Goal: Entertainment & Leisure: Browse casually

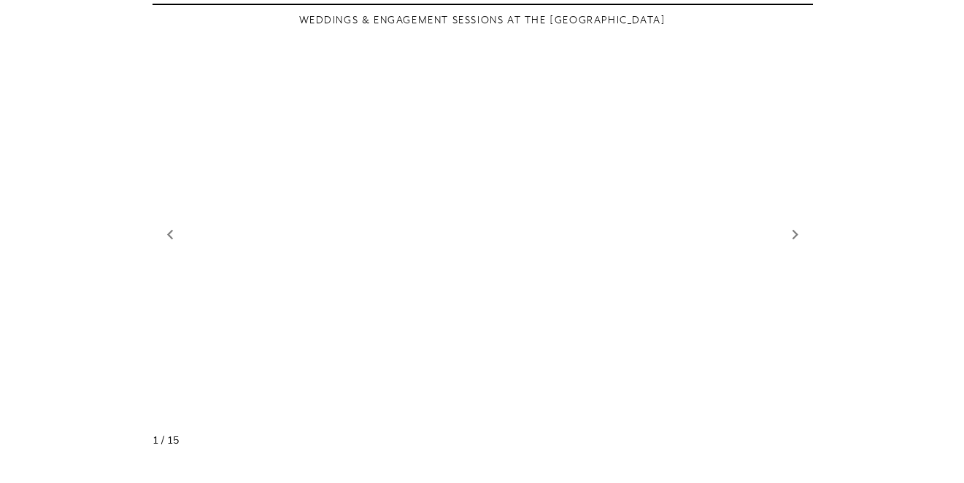
scroll to position [1790, 0]
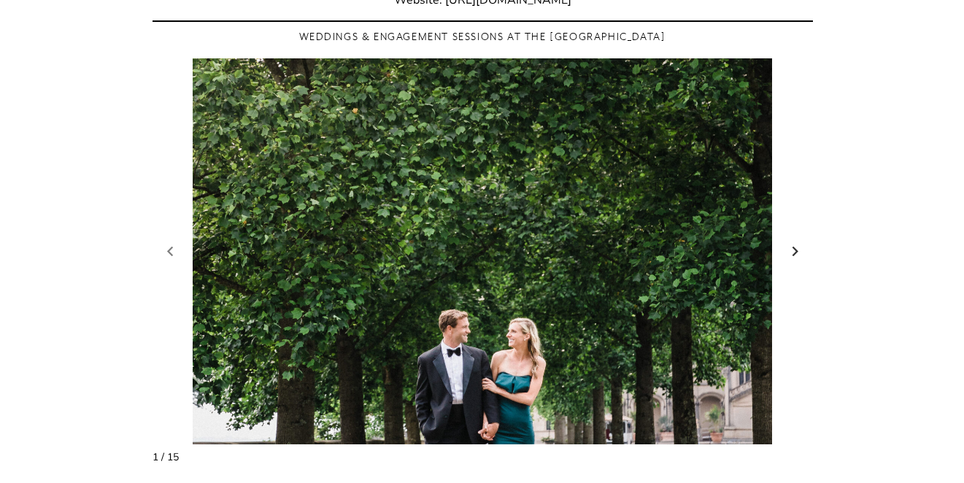
click at [795, 241] on link "Next slide" at bounding box center [795, 252] width 20 height 22
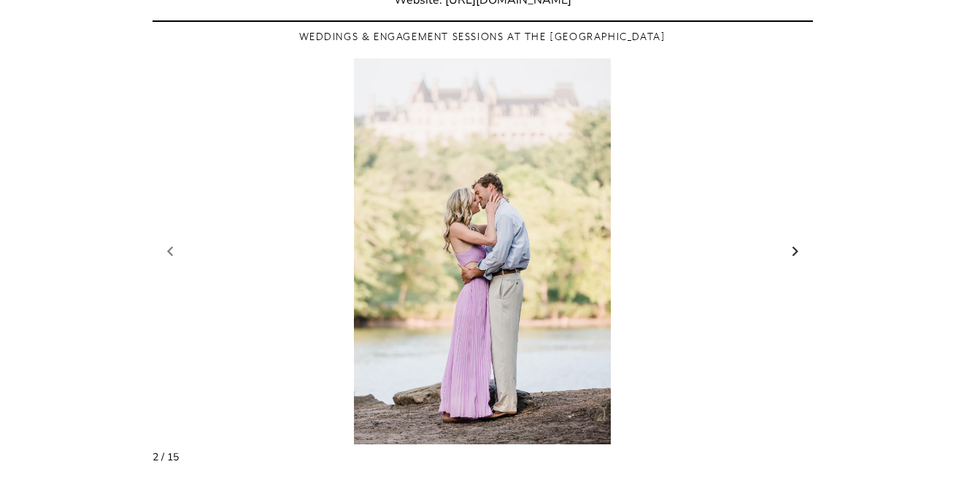
click at [795, 241] on link "Next slide" at bounding box center [795, 252] width 20 height 22
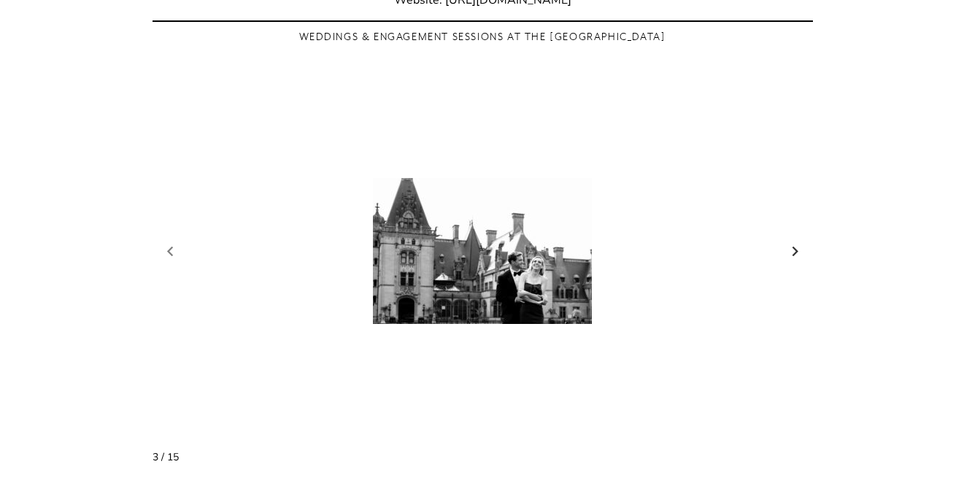
click at [795, 241] on link "Next slide" at bounding box center [795, 252] width 20 height 22
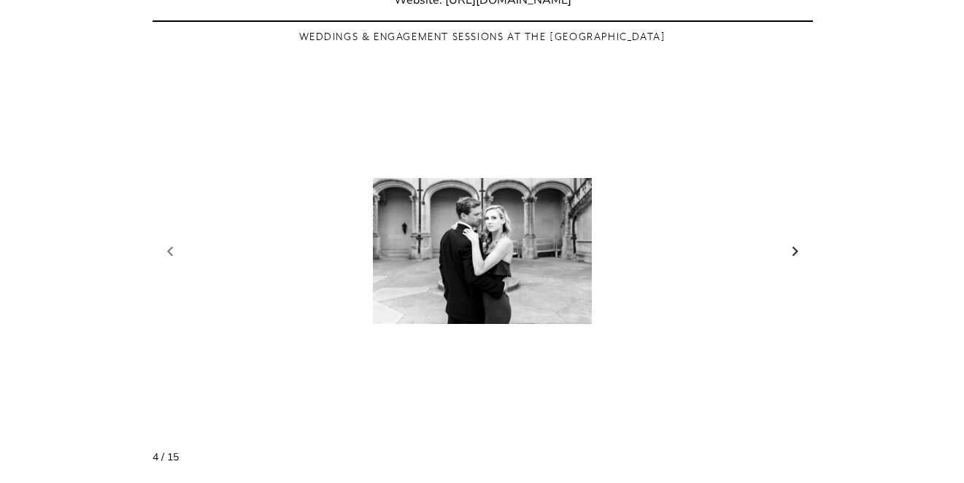
click at [795, 241] on link "Next slide" at bounding box center [795, 252] width 20 height 22
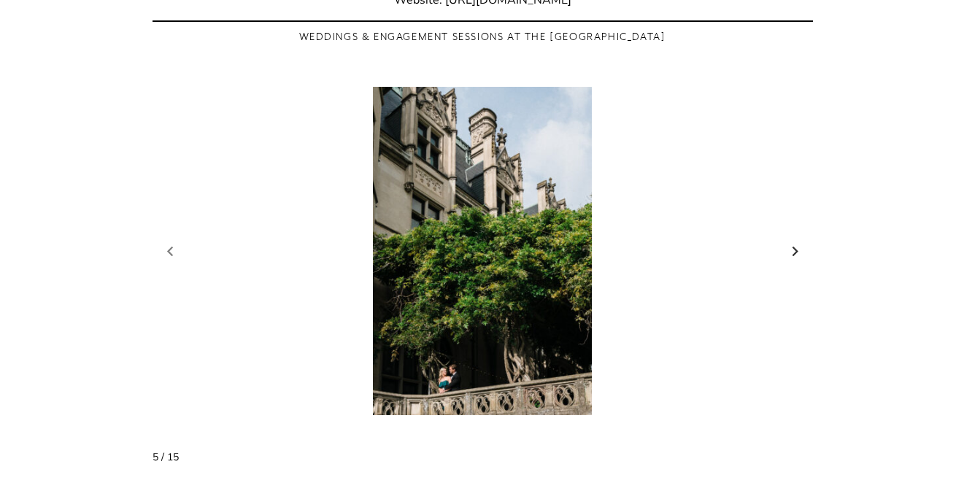
click at [795, 241] on link "Next slide" at bounding box center [795, 252] width 20 height 22
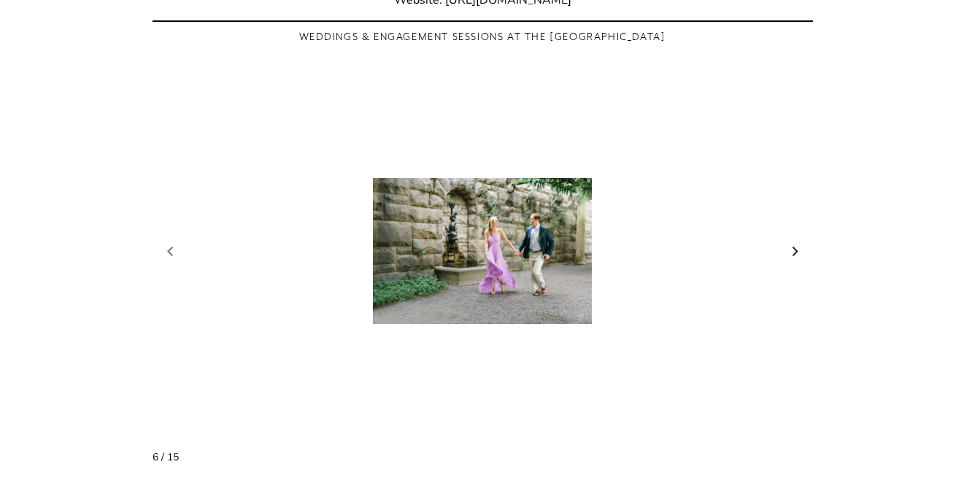
click at [795, 241] on link "Next slide" at bounding box center [795, 252] width 20 height 22
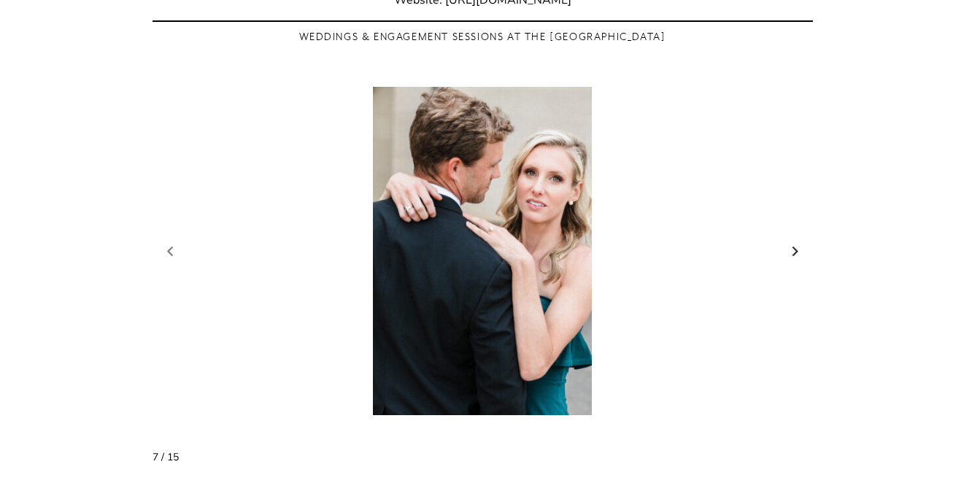
click at [795, 241] on link "Next slide" at bounding box center [795, 252] width 20 height 22
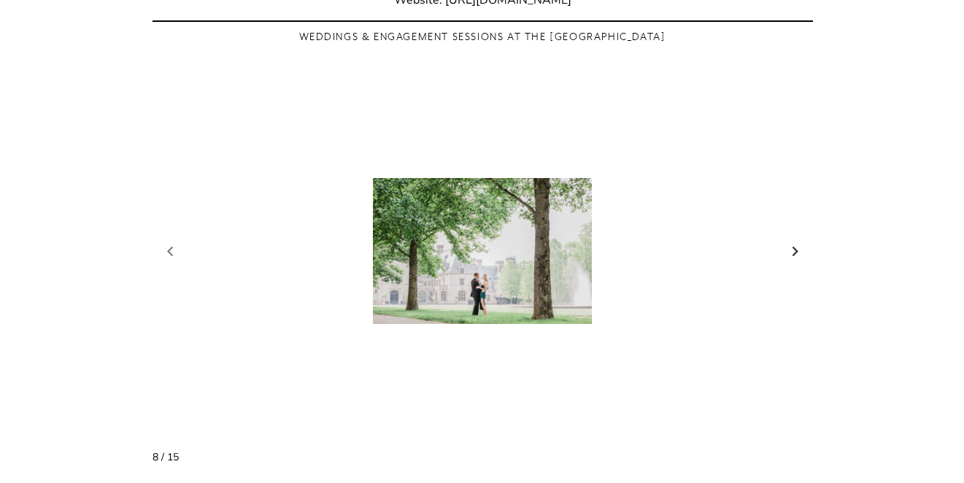
click at [795, 241] on link "Next slide" at bounding box center [795, 252] width 20 height 22
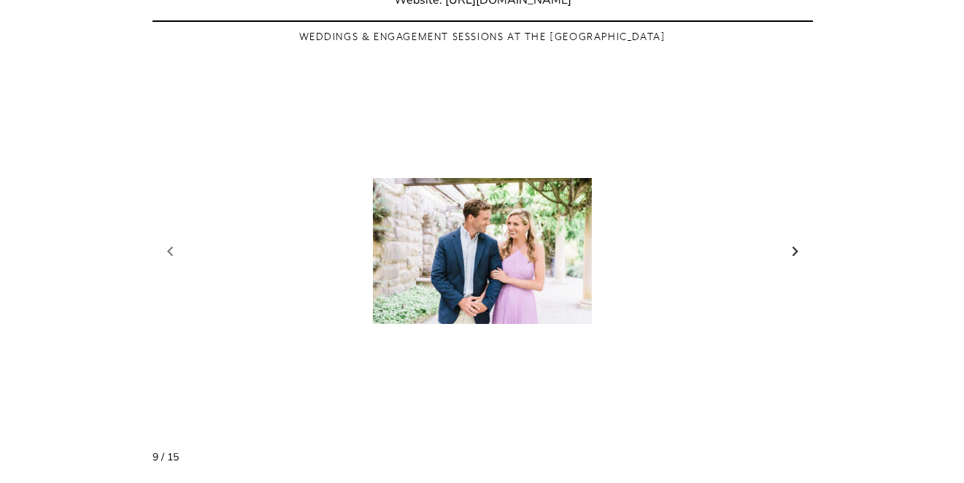
click at [795, 241] on link "Next slide" at bounding box center [795, 252] width 20 height 22
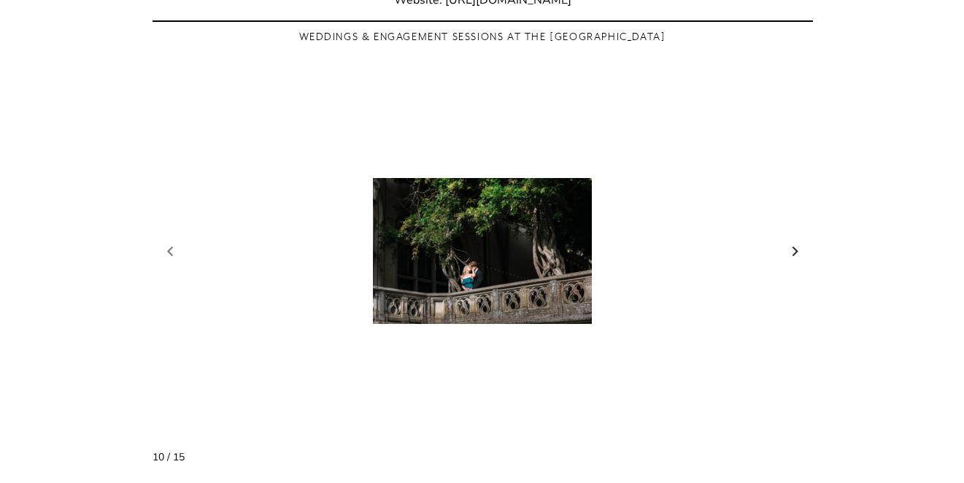
click at [795, 241] on link "Next slide" at bounding box center [795, 252] width 20 height 22
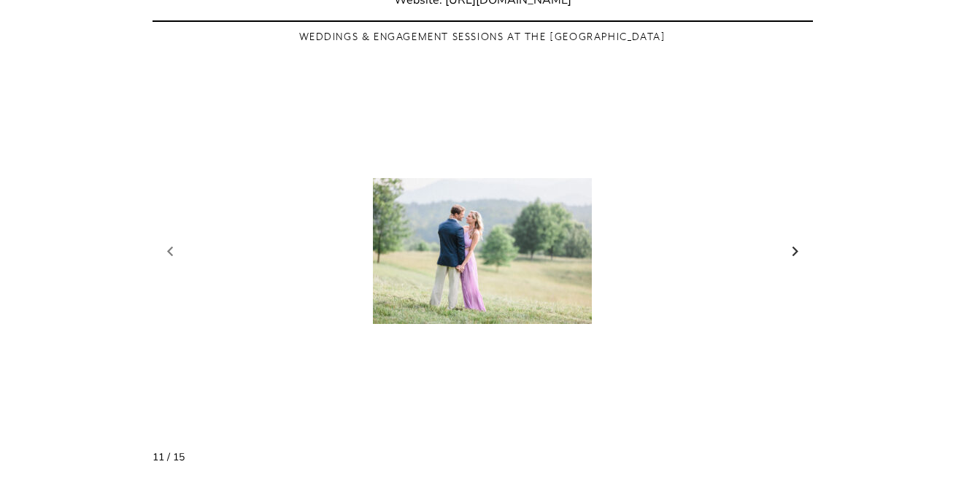
click at [795, 241] on link "Next slide" at bounding box center [795, 252] width 20 height 22
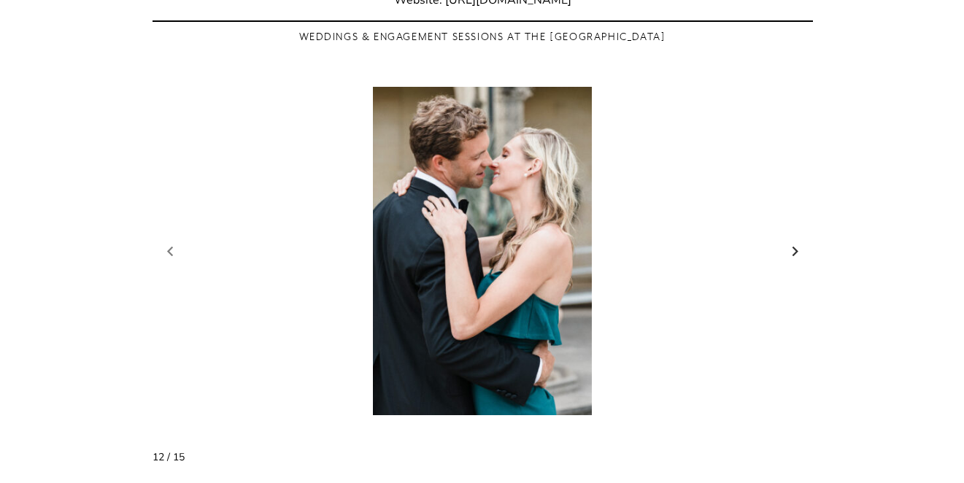
click at [795, 241] on link "Next slide" at bounding box center [795, 252] width 20 height 22
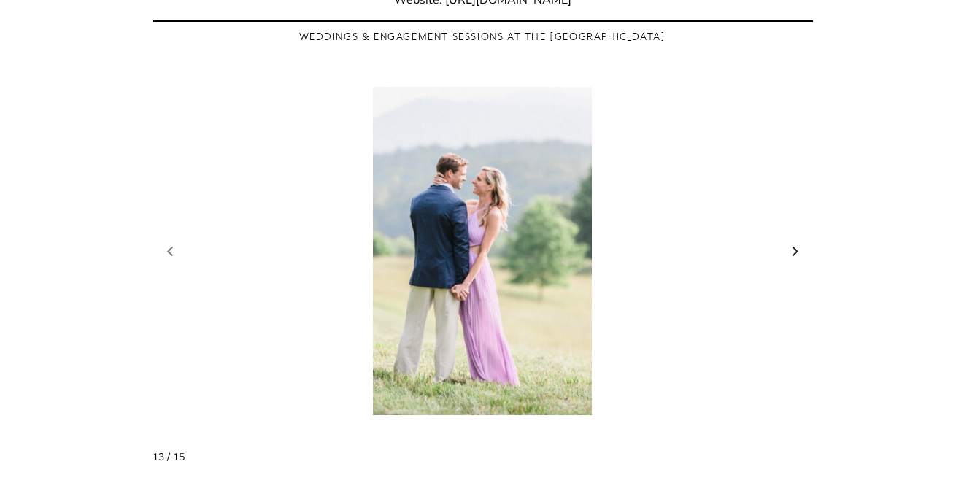
click at [795, 241] on link "Next slide" at bounding box center [795, 252] width 20 height 22
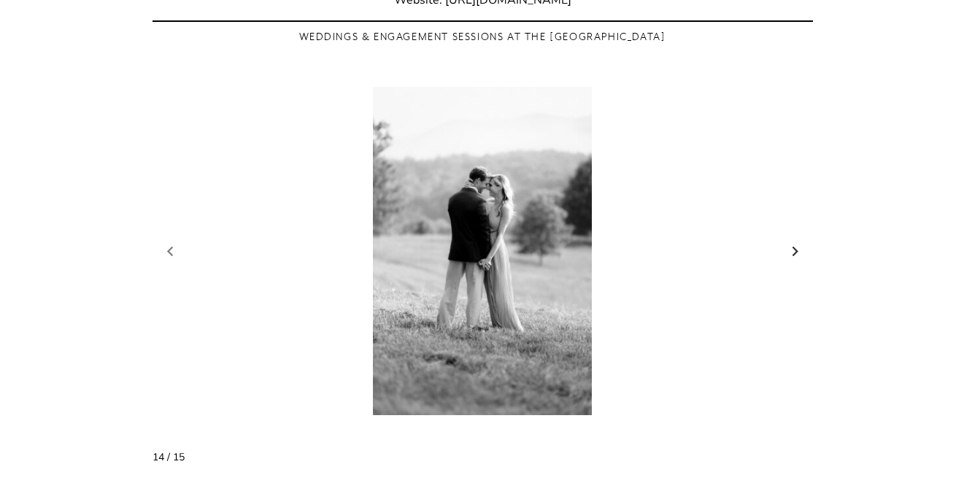
click at [795, 241] on link "Next slide" at bounding box center [795, 252] width 20 height 22
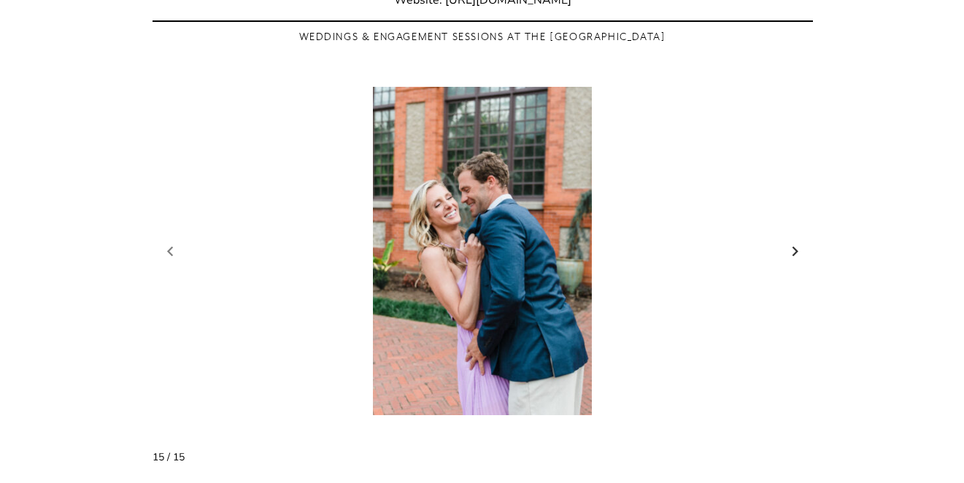
click at [795, 241] on link "Next slide" at bounding box center [795, 252] width 20 height 22
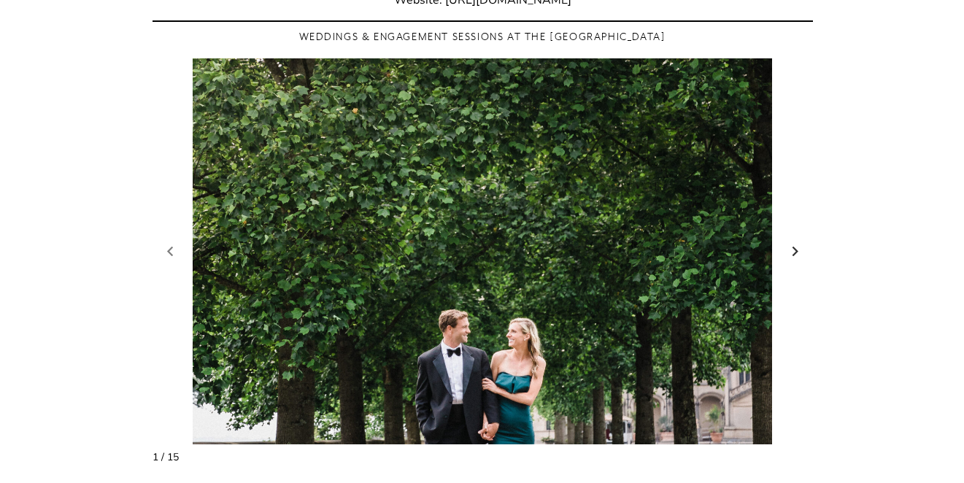
click at [795, 241] on link "Next slide" at bounding box center [795, 252] width 20 height 22
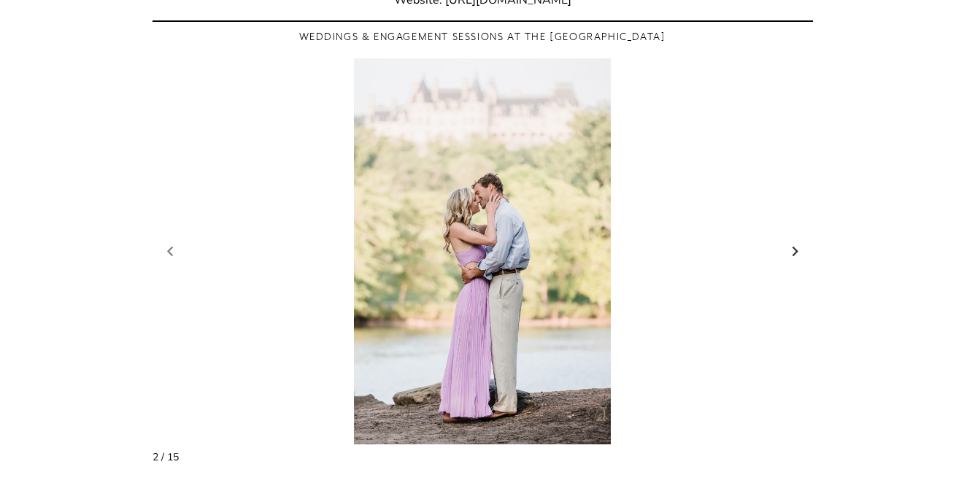
click at [795, 241] on link "Next slide" at bounding box center [795, 252] width 20 height 22
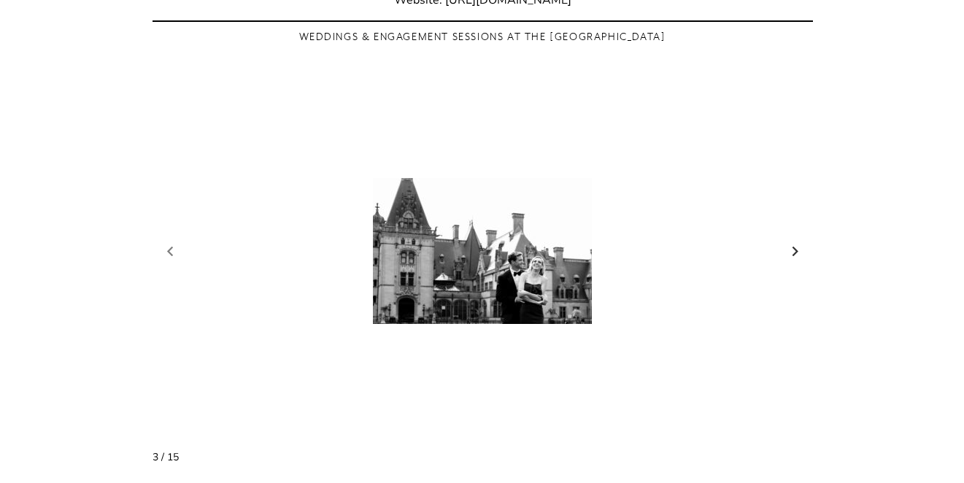
click at [795, 241] on link "Next slide" at bounding box center [795, 252] width 20 height 22
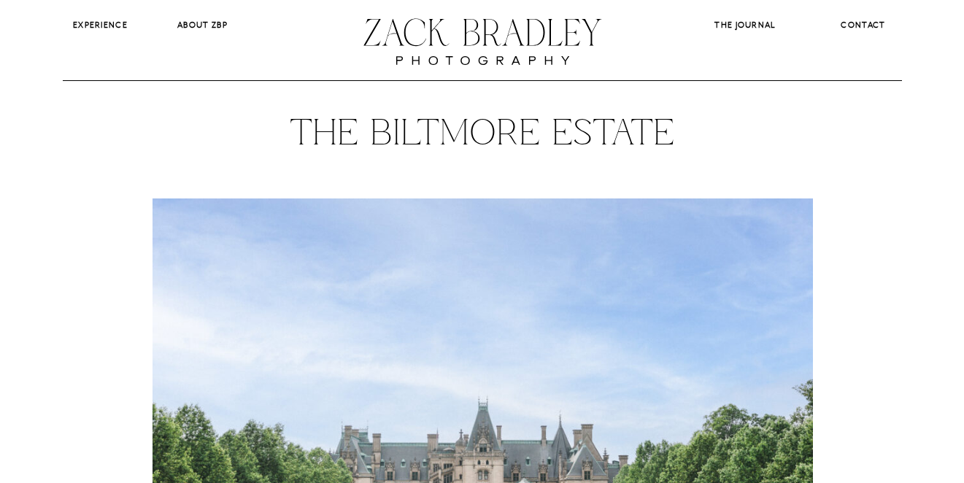
scroll to position [0, 0]
